Goal: Book appointment/travel/reservation

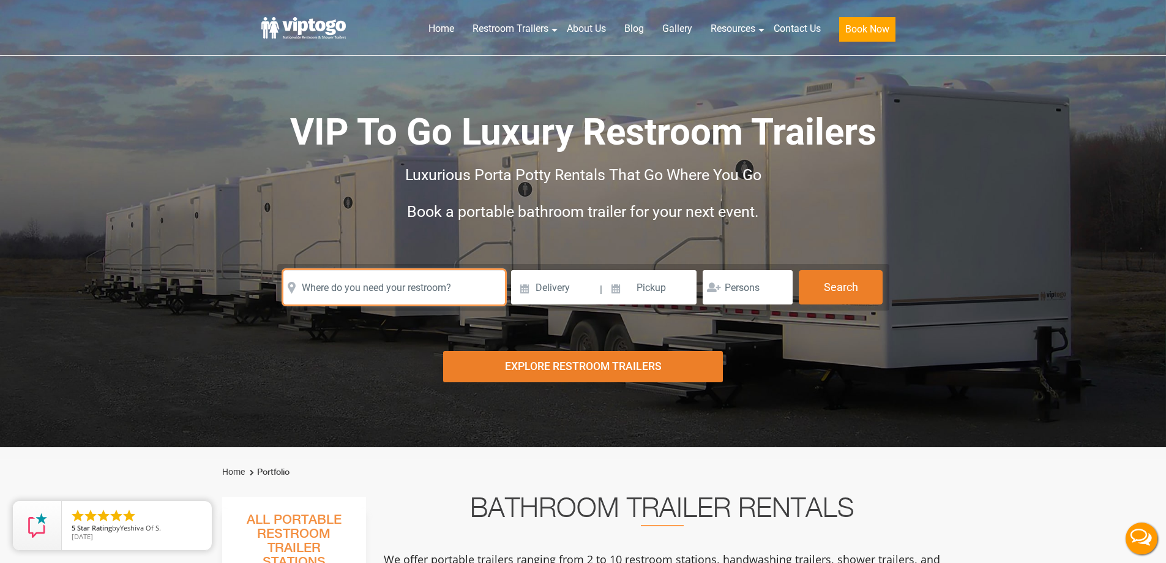
click at [354, 277] on input "text" at bounding box center [394, 287] width 222 height 34
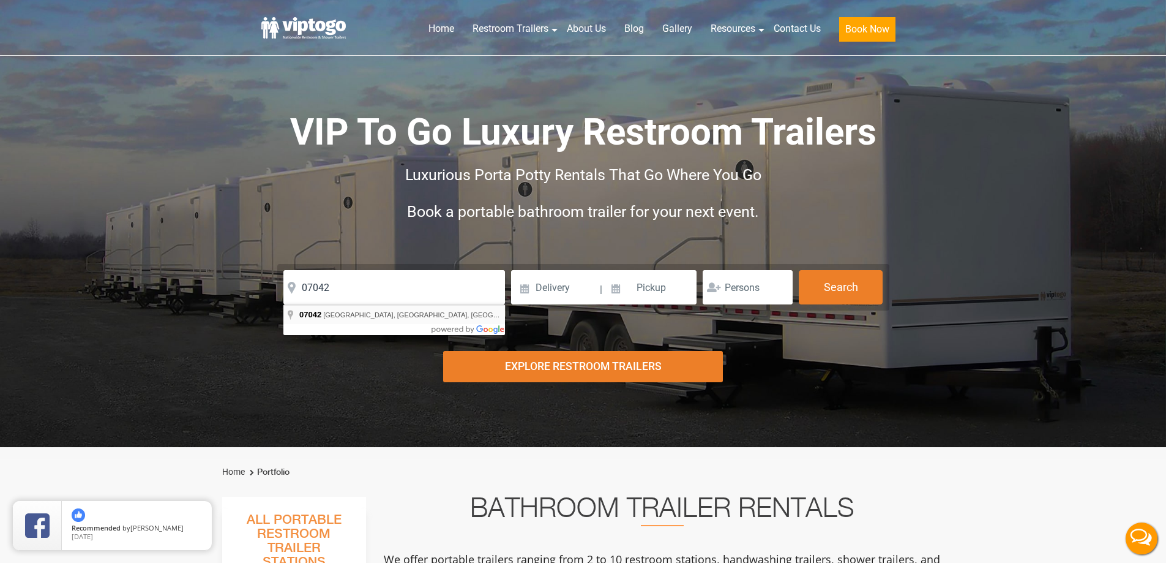
type input "[GEOGRAPHIC_DATA], [GEOGRAPHIC_DATA]"
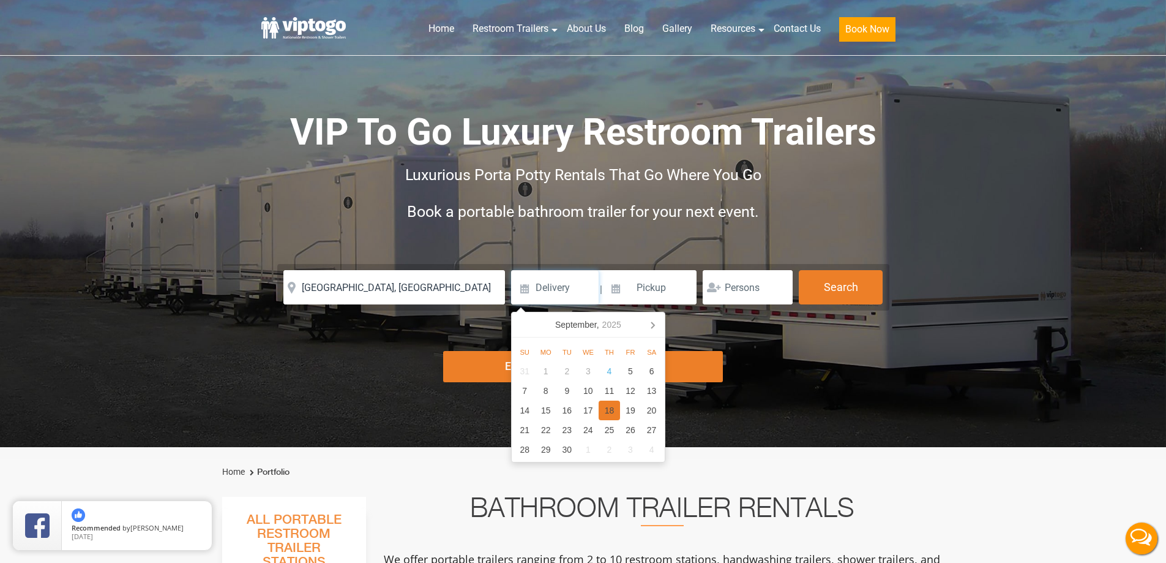
click at [614, 403] on div "18" at bounding box center [609, 410] width 21 height 20
type input "[DATE]"
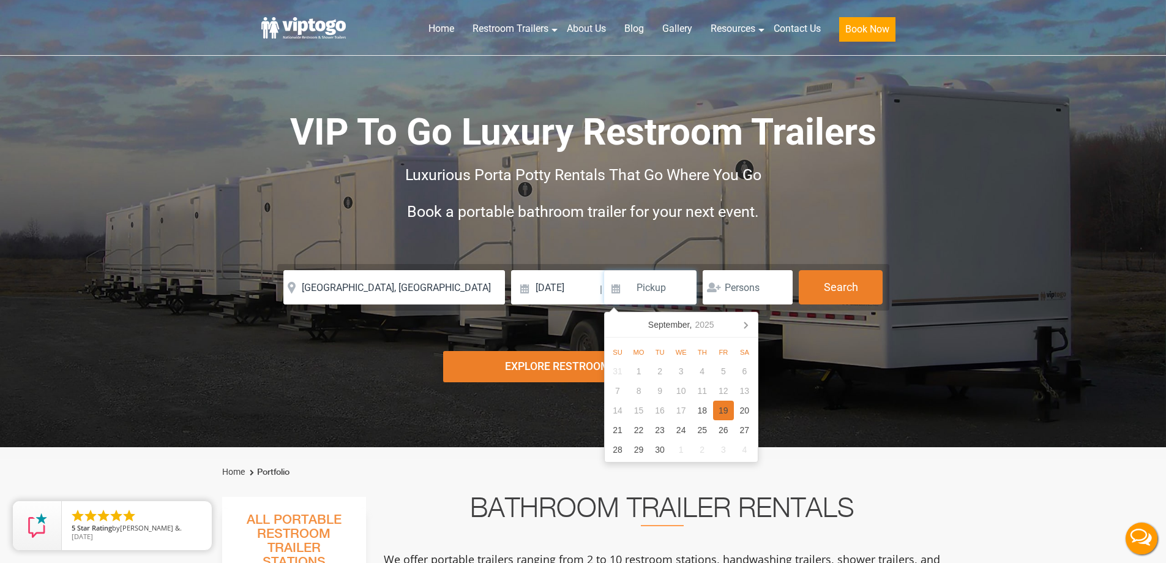
click at [723, 412] on div "19" at bounding box center [723, 410] width 21 height 20
type input "[DATE]"
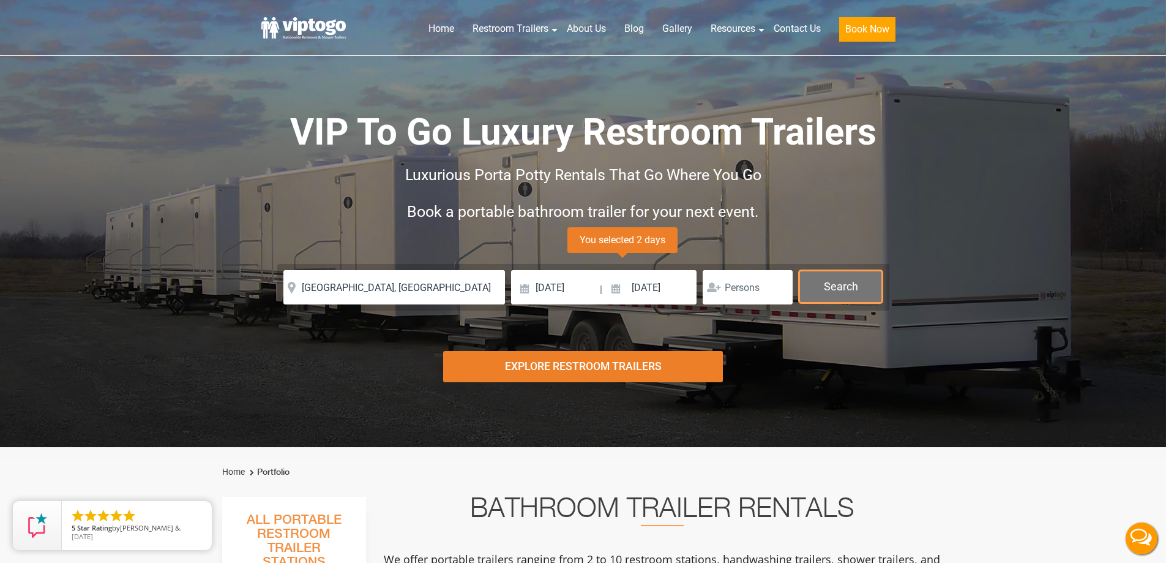
click at [850, 279] on button "Search" at bounding box center [841, 286] width 84 height 33
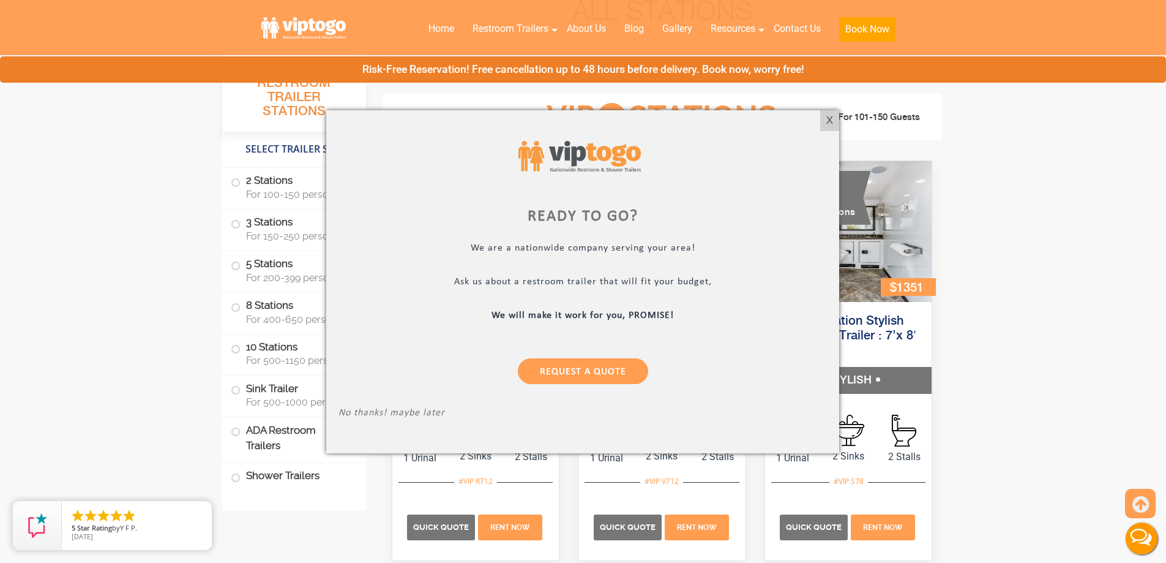
scroll to position [190, 0]
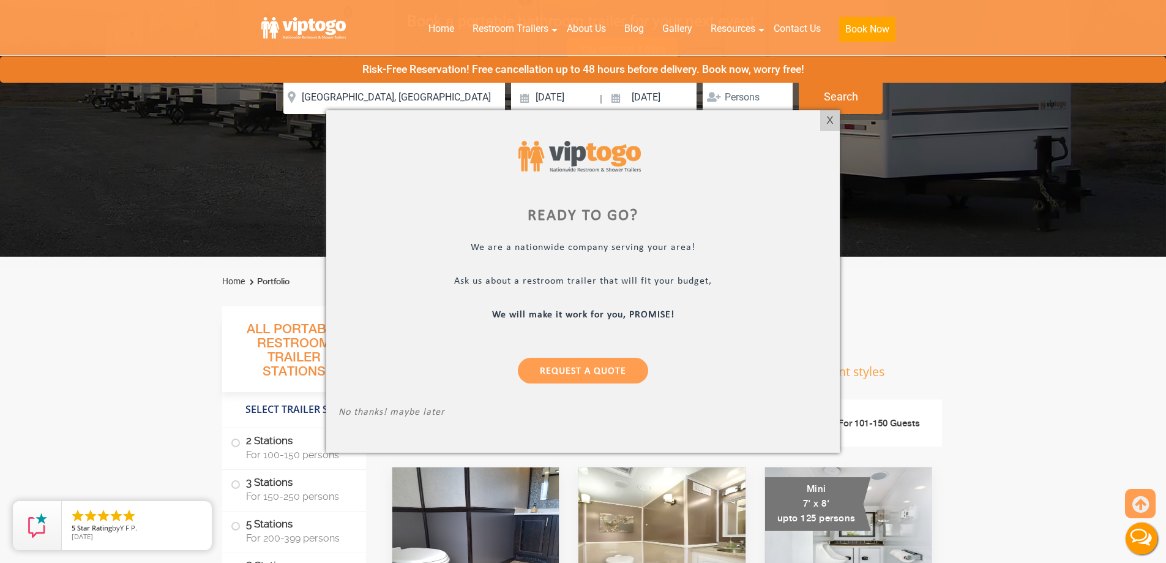
click at [831, 118] on div "X" at bounding box center [829, 120] width 19 height 21
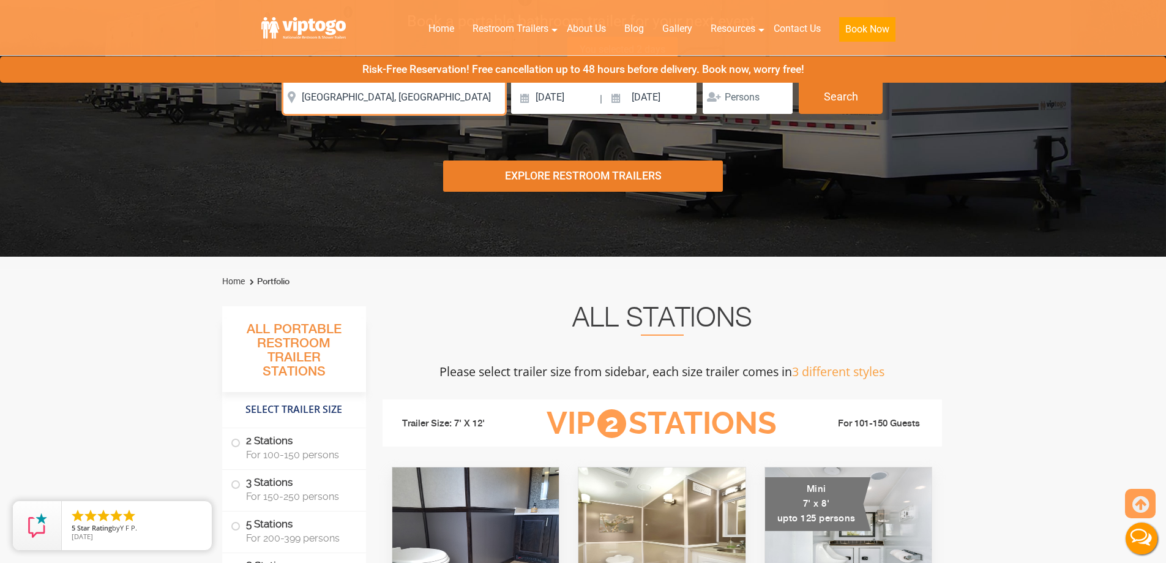
drag, startPoint x: 432, startPoint y: 98, endPoint x: 171, endPoint y: 59, distance: 263.7
click at [171, 59] on div "Home Restroom Trailers Restroom Trailers by Type All Restroom Trailers ADA Rest…" at bounding box center [583, 33] width 1166 height 447
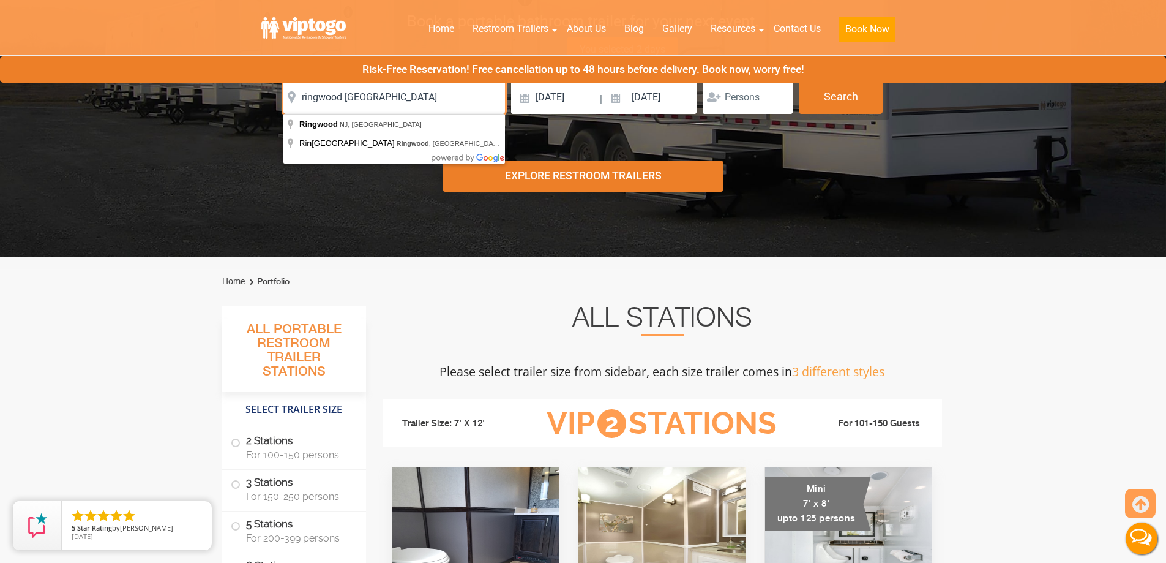
type input "ringwood [GEOGRAPHIC_DATA]"
click button "autobtn" at bounding box center [0, 0] width 0 height 0
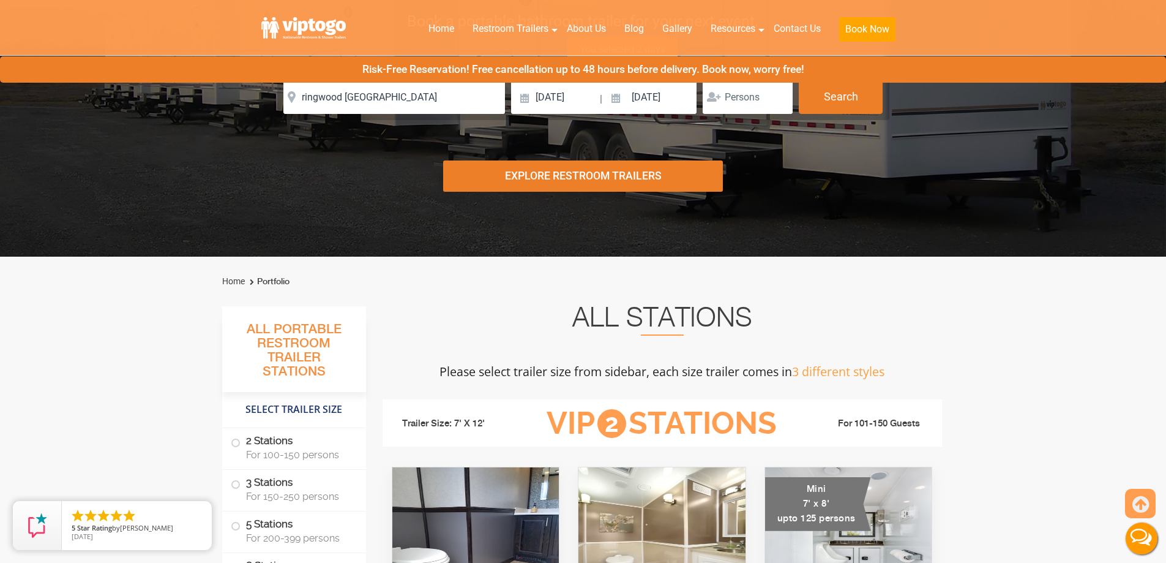
click at [844, 77] on div "Risk-Free Reservation! Free cancellation up to 48 hours before delivery. Book n…" at bounding box center [583, 69] width 1166 height 26
click at [846, 92] on button "Search" at bounding box center [841, 96] width 84 height 33
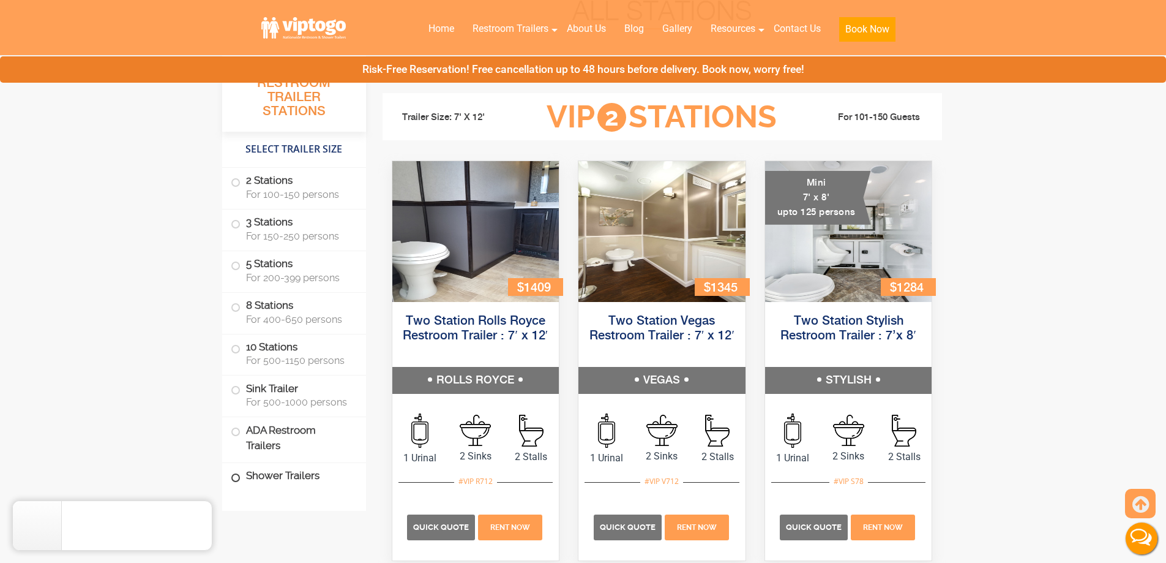
click at [238, 468] on label "Shower Trailers" at bounding box center [294, 476] width 127 height 26
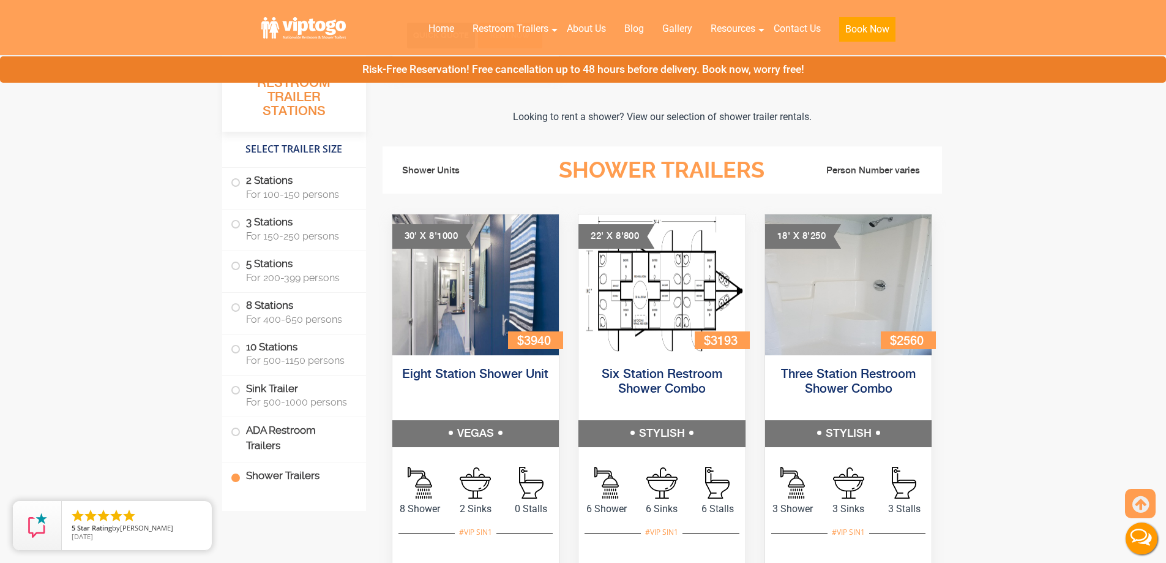
scroll to position [5172, 0]
